Goal: Navigation & Orientation: Go to known website

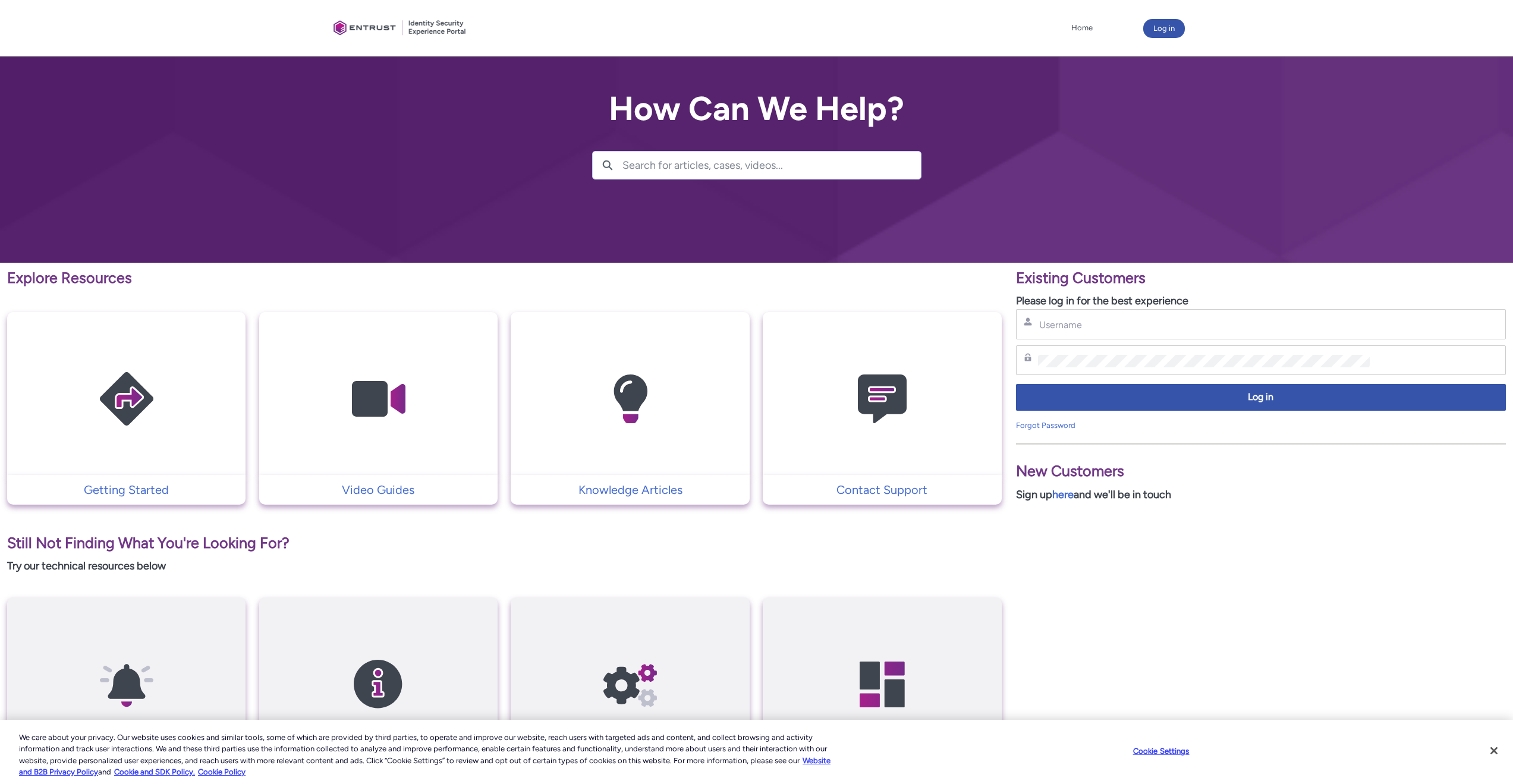
scroll to position [111, 0]
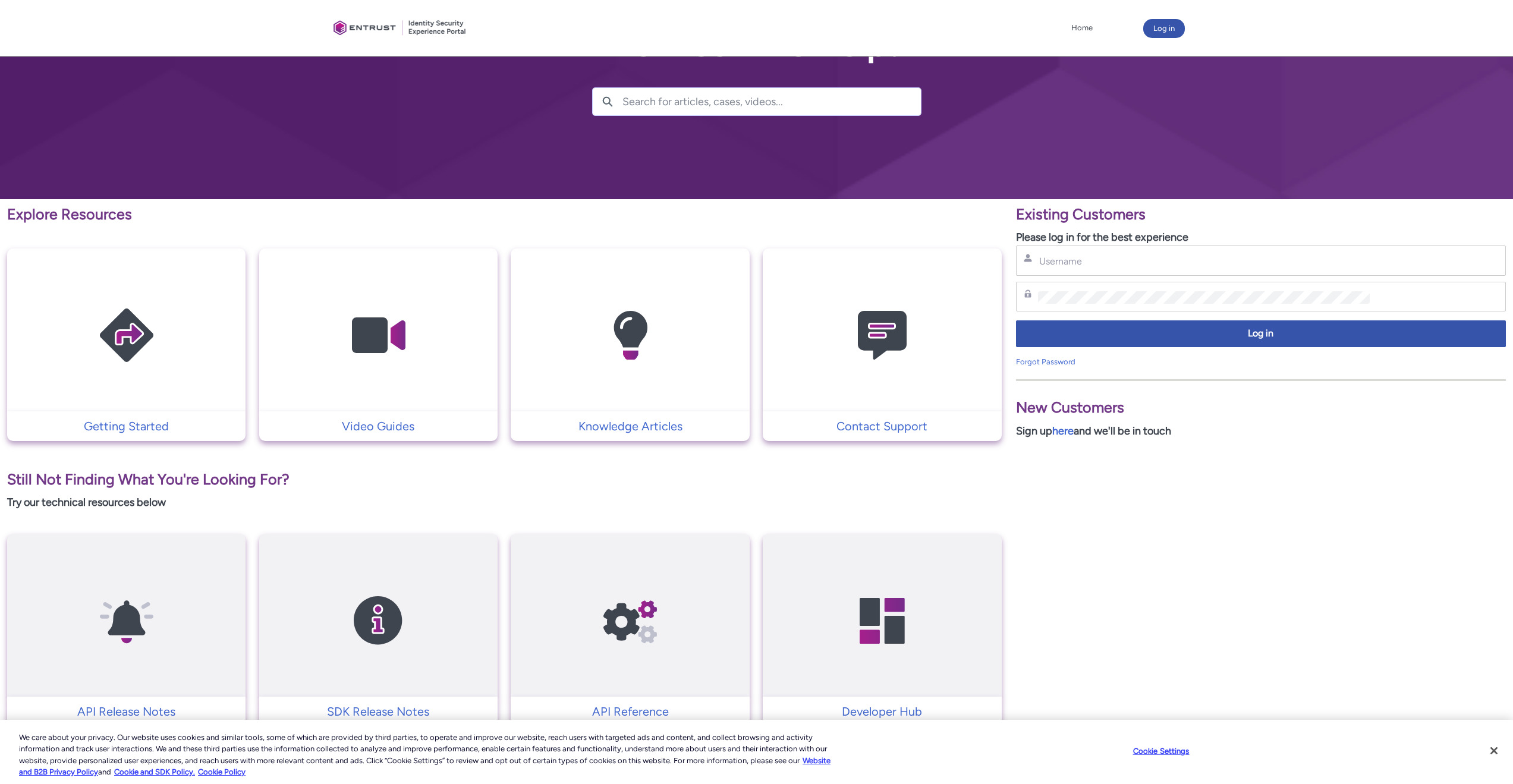
scroll to position [111, 0]
